Goal: Navigation & Orientation: Find specific page/section

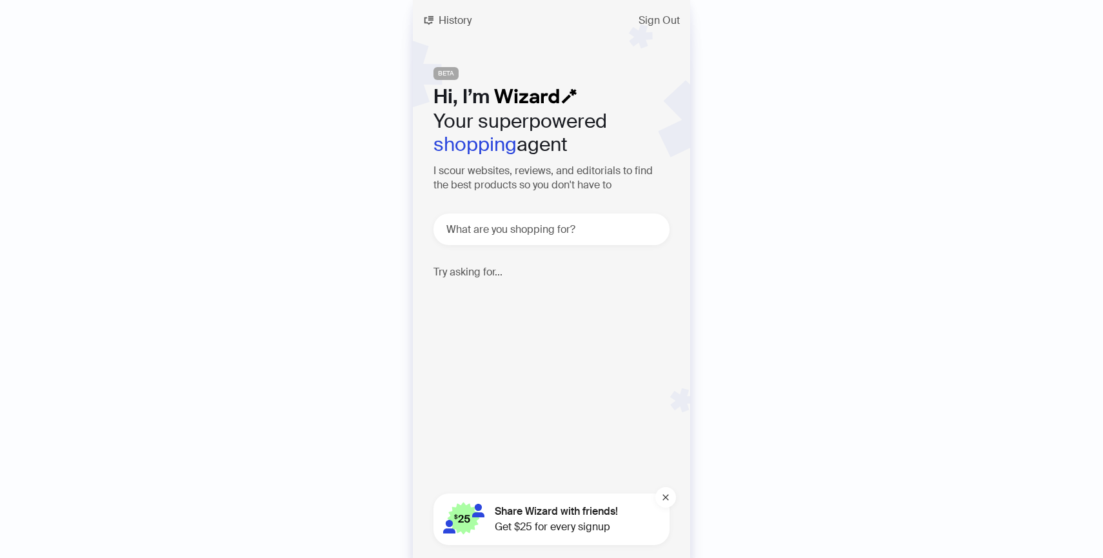
scroll to position [3383, 0]
click at [447, 18] on span "History" at bounding box center [455, 20] width 33 height 10
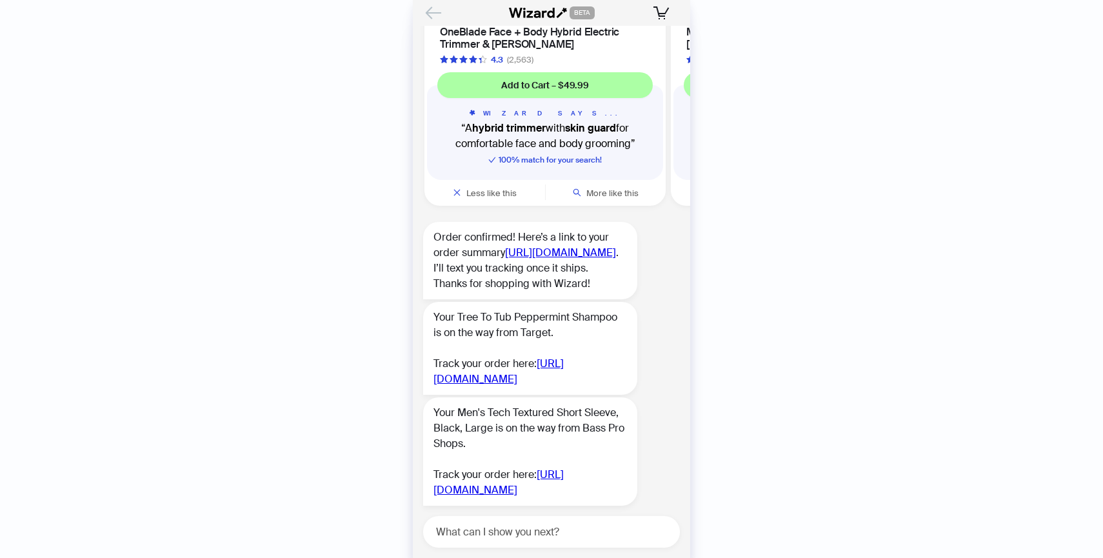
click at [441, 14] on icon "Back" at bounding box center [434, 13] width 22 height 22
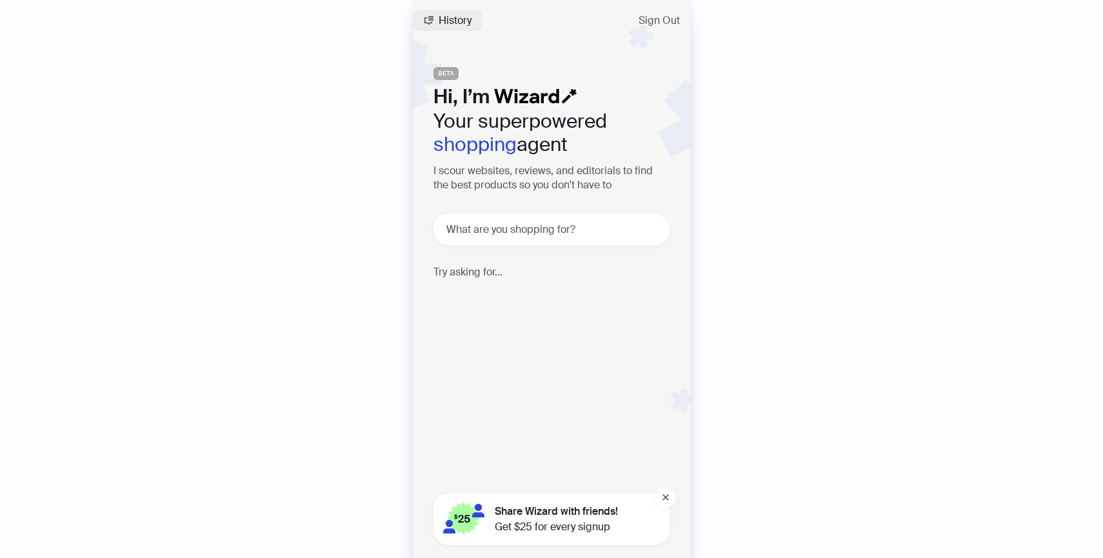
click at [449, 19] on span "History" at bounding box center [455, 20] width 33 height 10
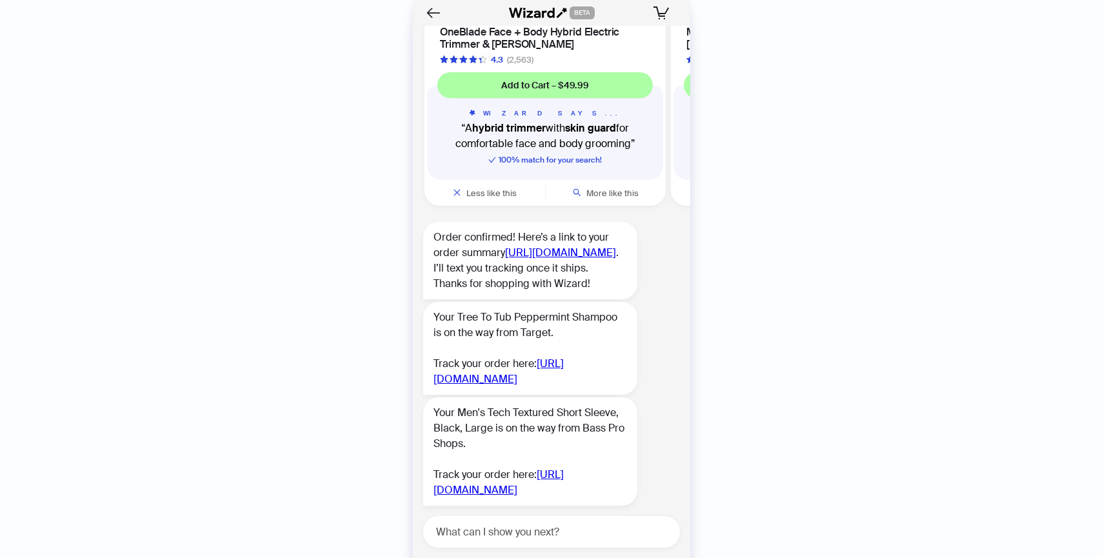
click at [264, 257] on div "History Sign Out BETA Hi, I’m Your superpowered shopping agent I scour websites…" at bounding box center [551, 279] width 1103 height 558
click at [439, 3] on icon "Back" at bounding box center [434, 13] width 22 height 22
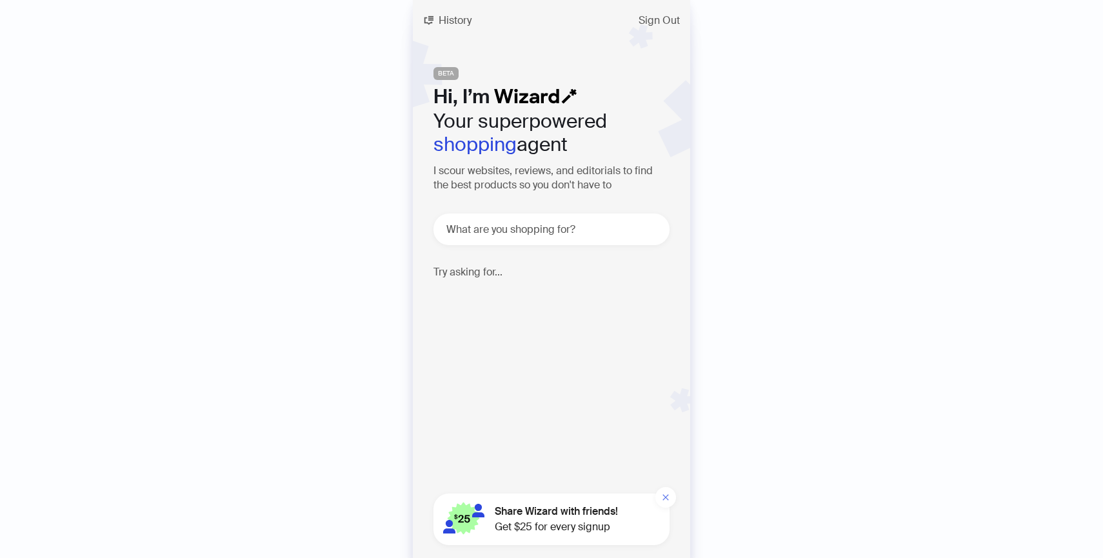
click at [663, 497] on icon "close" at bounding box center [666, 498] width 8 height 8
click at [440, 23] on span "History" at bounding box center [455, 20] width 33 height 10
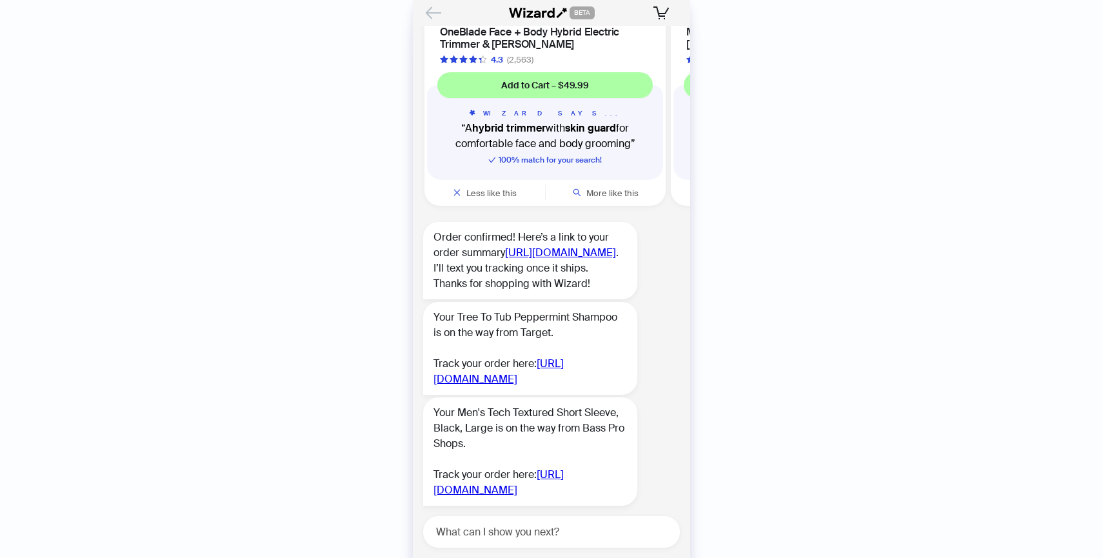
click at [434, 20] on icon "Back" at bounding box center [434, 13] width 22 height 22
